Goal: Information Seeking & Learning: Learn about a topic

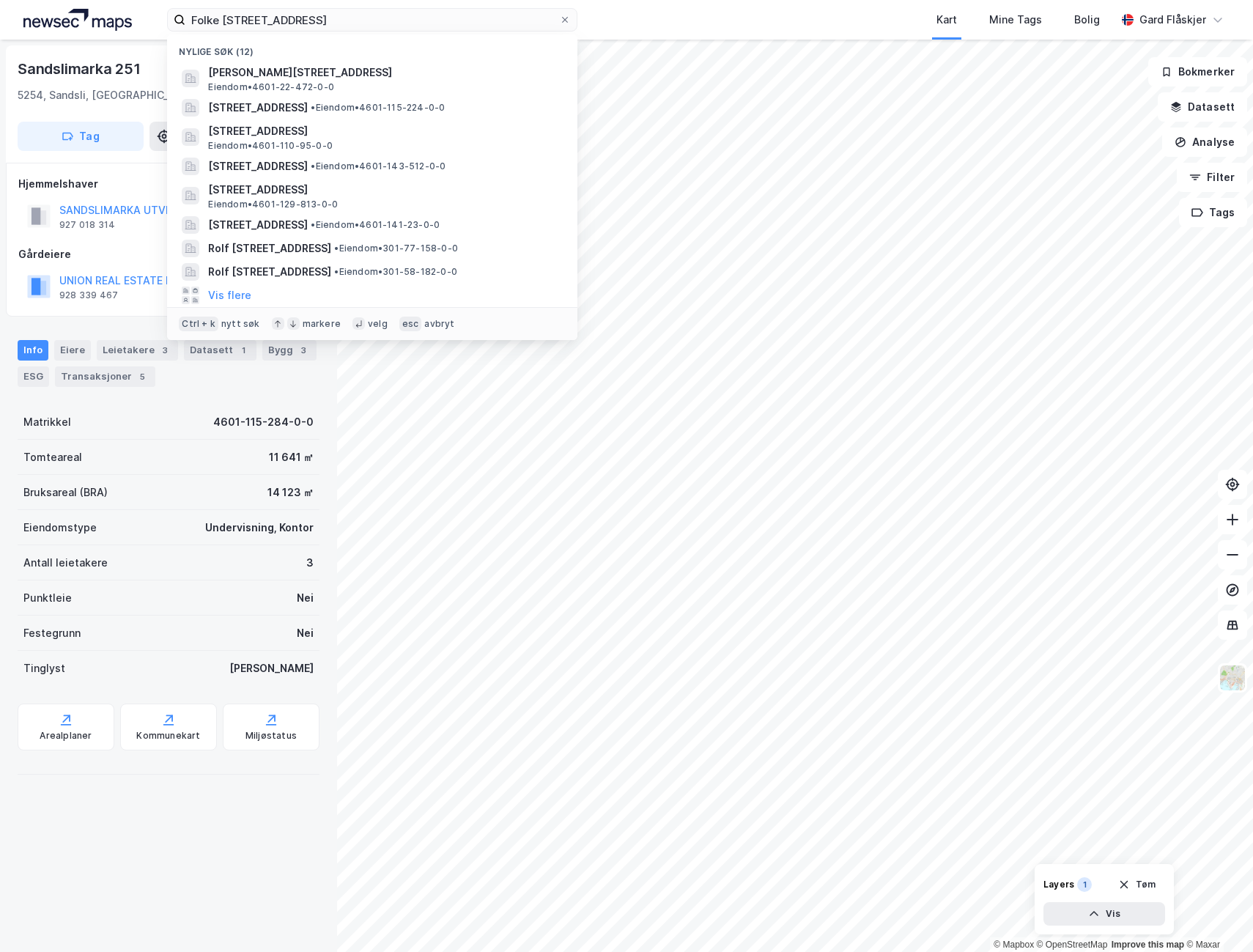
click at [363, 21] on input "Folke [STREET_ADDRESS]" at bounding box center [373, 20] width 374 height 22
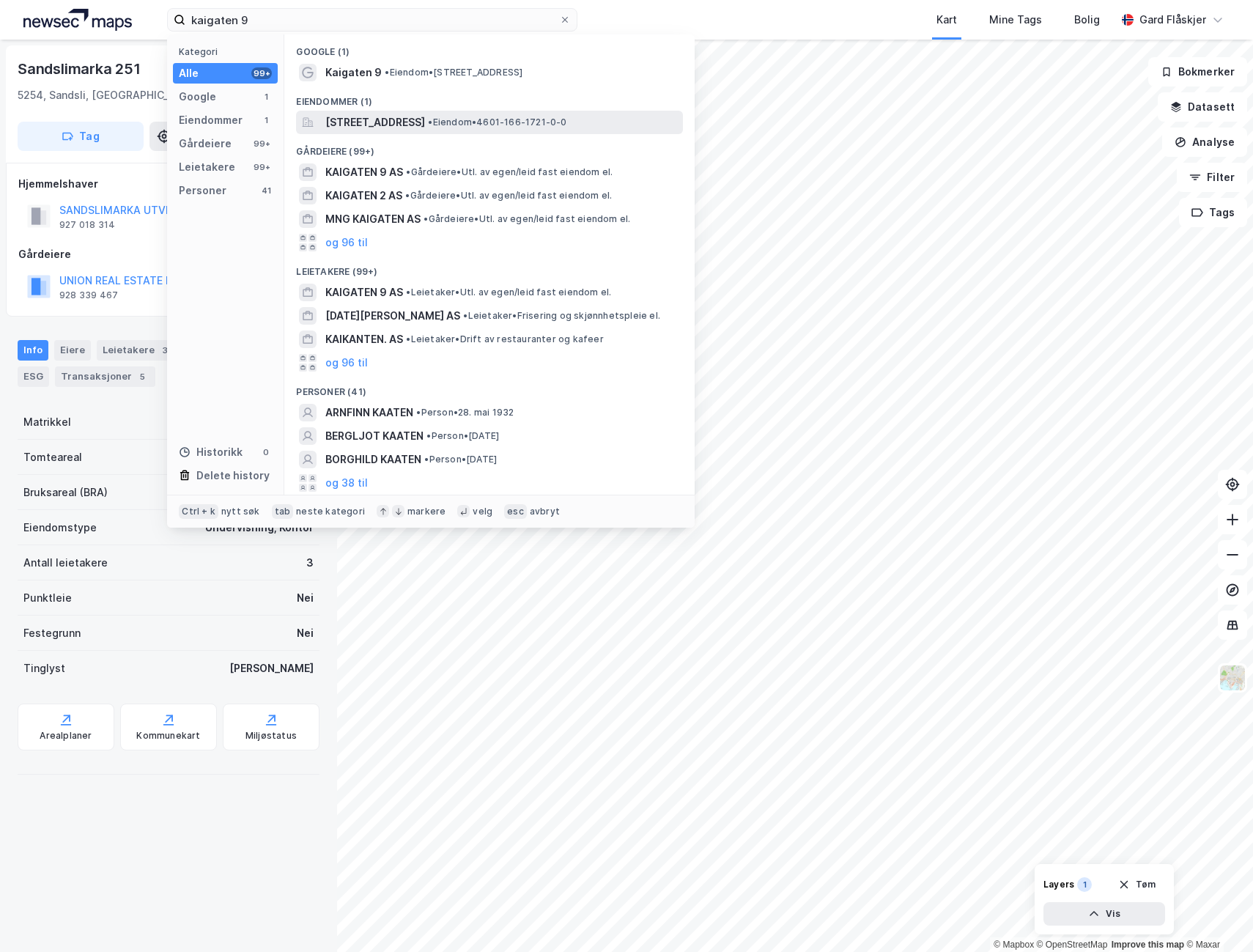
type input "kaigaten 9"
click at [370, 119] on div "[STREET_ADDRESS] • Eiendom • 4601-166-1721-0-0" at bounding box center [489, 122] width 387 height 24
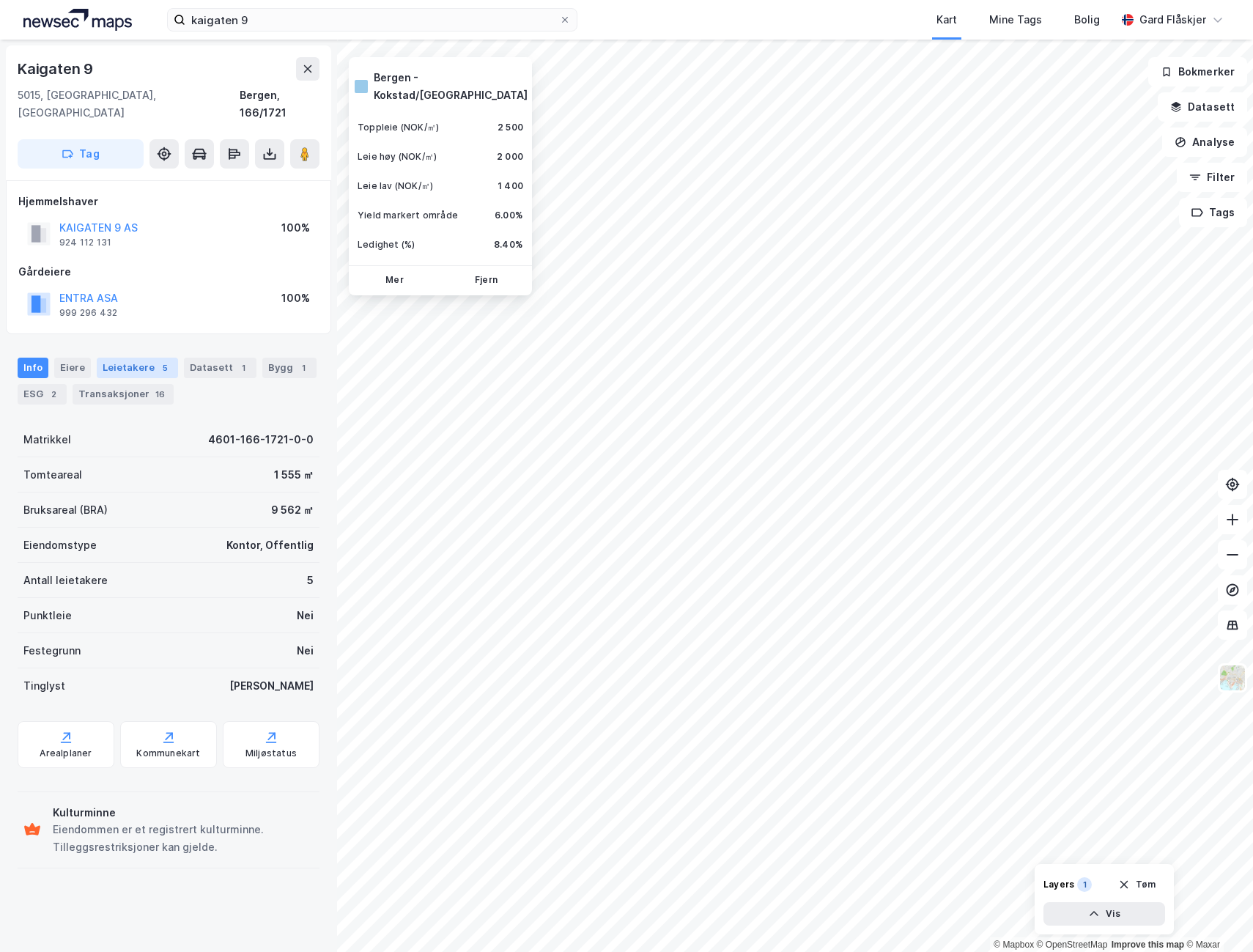
click at [146, 358] on div "Leietakere 5" at bounding box center [137, 368] width 81 height 21
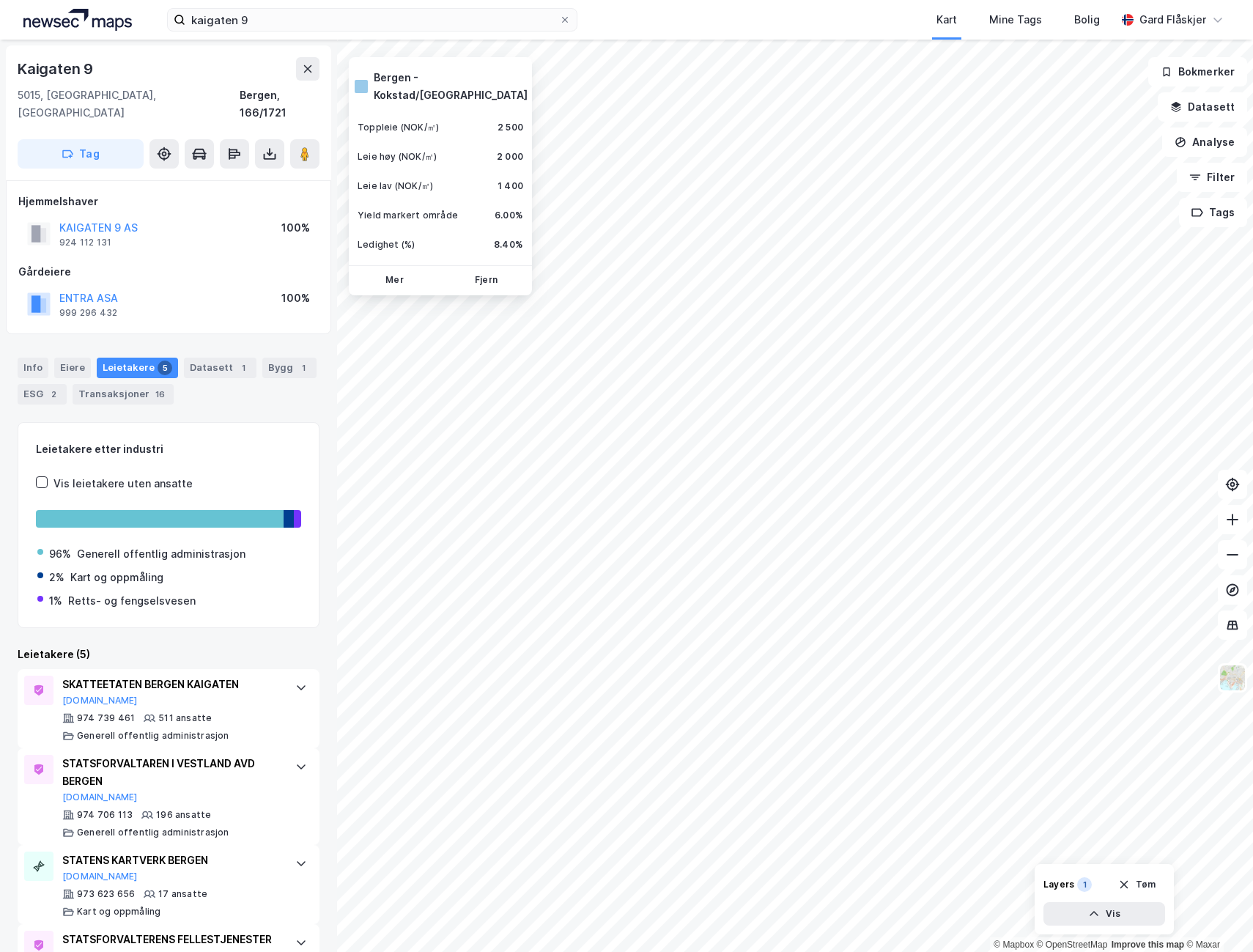
click at [212, 361] on div "Info [PERSON_NAME] 5 Datasett 1 Bygg 1 ESG 2 Transaksjoner 16" at bounding box center [169, 381] width 302 height 47
